Goal: Information Seeking & Learning: Learn about a topic

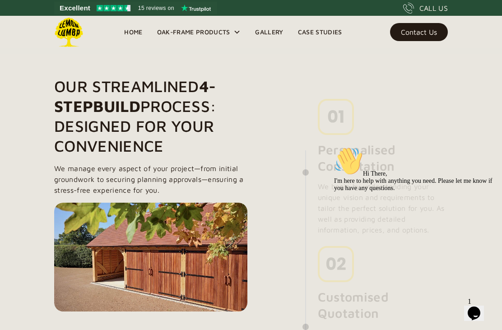
scroll to position [618, 0]
click at [210, 31] on div "Oak-Frame Products" at bounding box center [193, 32] width 73 height 11
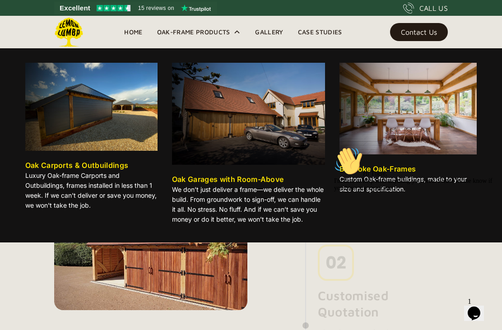
scroll to position [619, 0]
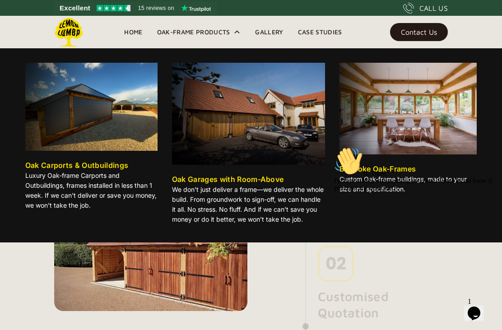
click at [277, 27] on link "Gallery" at bounding box center [269, 32] width 42 height 14
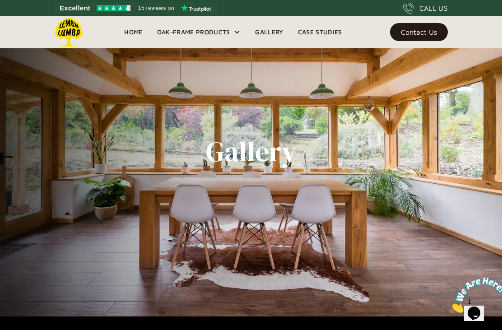
scroll to position [28, 0]
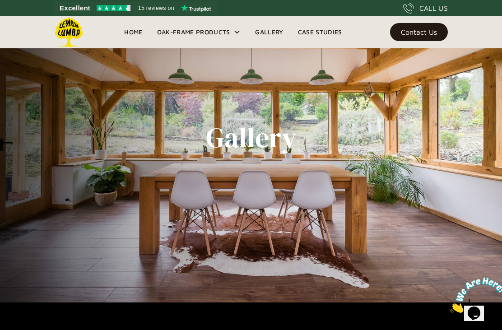
click at [420, 256] on div "Gallery" at bounding box center [251, 137] width 480 height 330
click at [491, 164] on div at bounding box center [251, 137] width 502 height 330
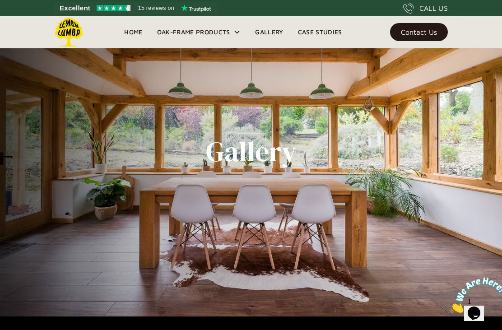
scroll to position [0, 0]
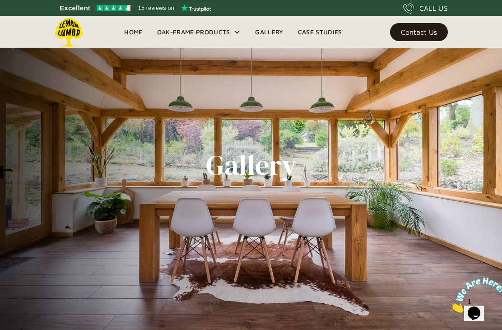
click at [478, 301] on img at bounding box center [478, 295] width 56 height 36
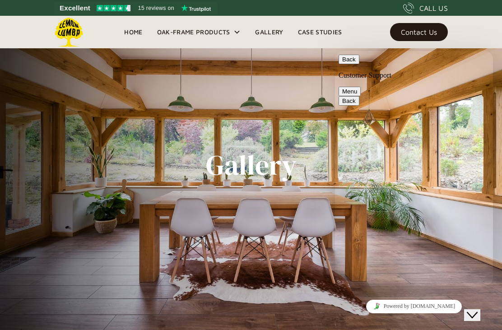
click at [473, 311] on icon "Close Chat This icon closes the chat window." at bounding box center [472, 315] width 11 height 11
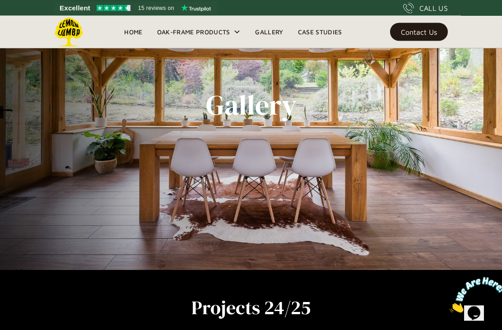
scroll to position [62, 0]
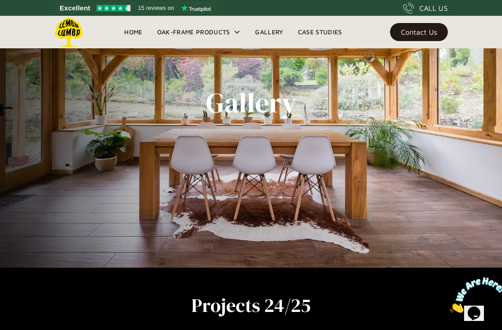
click at [273, 30] on link "Gallery" at bounding box center [269, 32] width 42 height 14
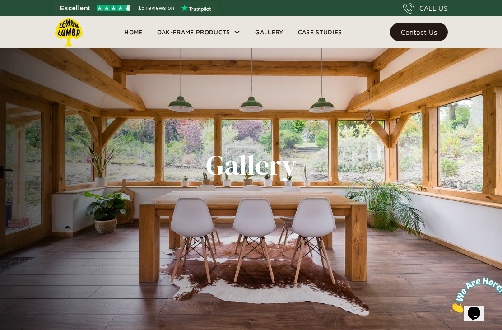
click at [266, 29] on link "Gallery" at bounding box center [269, 32] width 42 height 14
click at [328, 30] on link "Case Studies" at bounding box center [320, 32] width 59 height 14
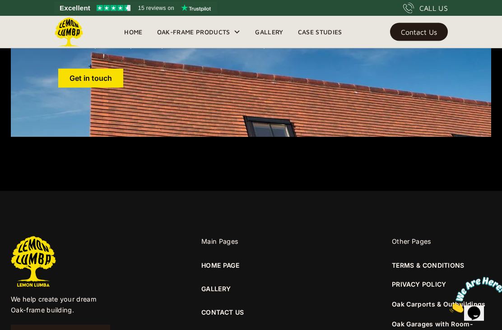
scroll to position [2995, 0]
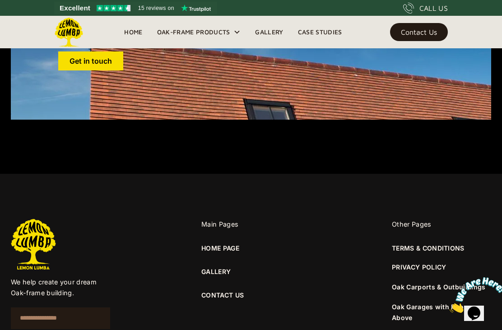
click at [226, 267] on link "GALLERY" at bounding box center [250, 272] width 99 height 10
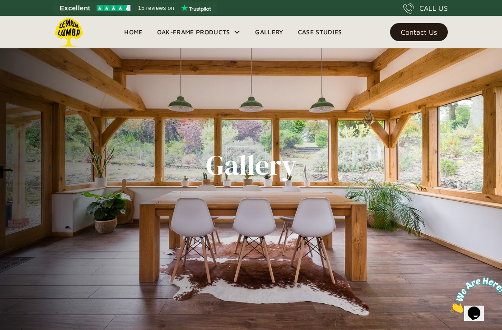
click at [329, 36] on link "Case Studies" at bounding box center [320, 32] width 59 height 14
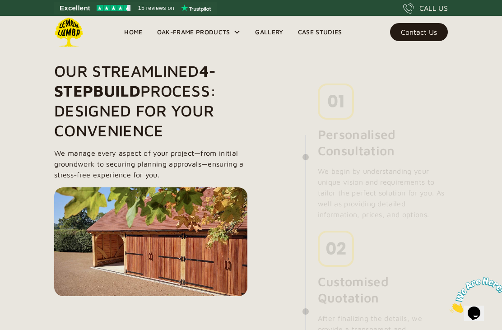
scroll to position [633, 0]
